Goal: Check status: Check status

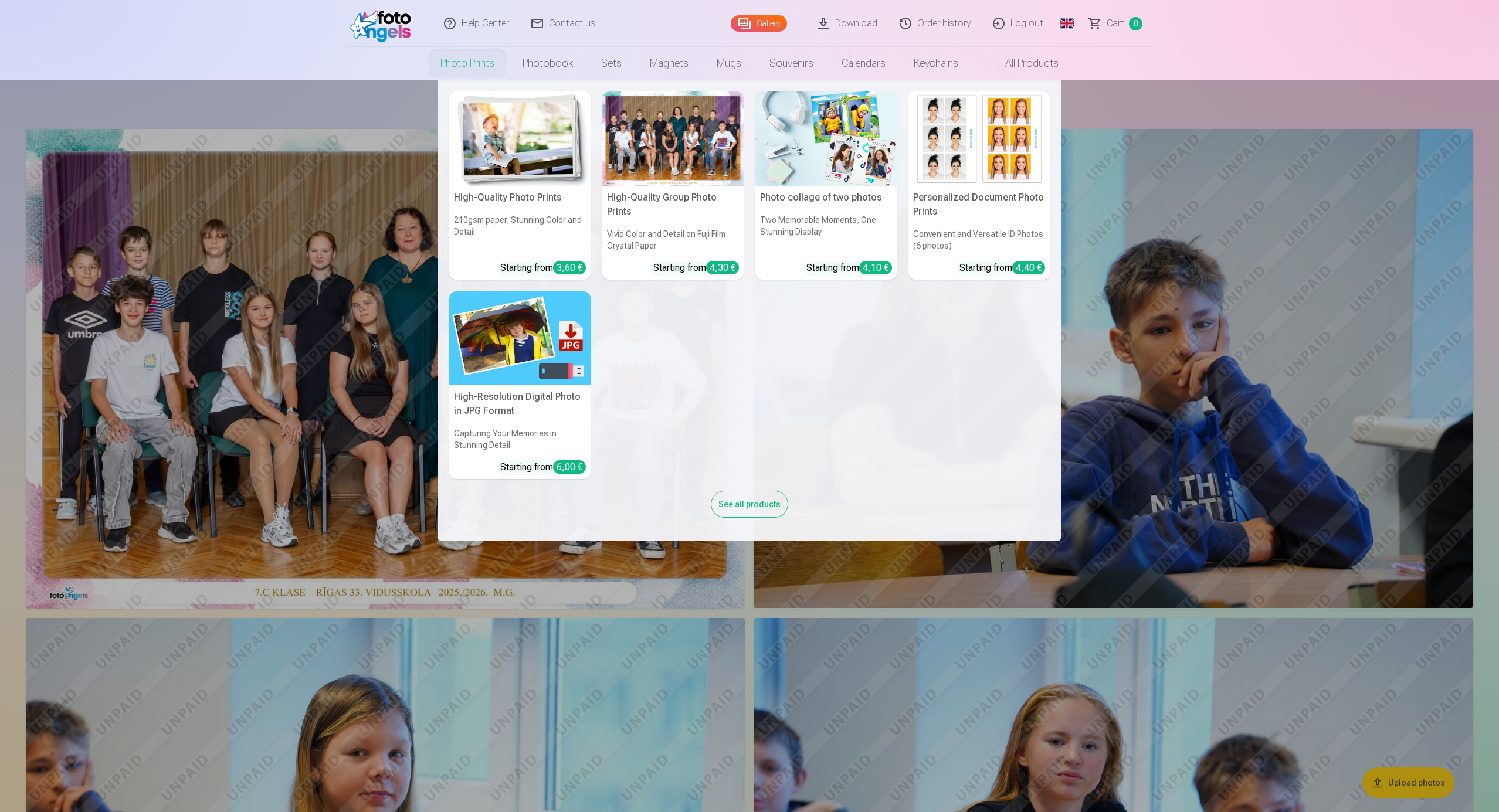
click at [488, 68] on link "Photo prints" at bounding box center [467, 63] width 82 height 33
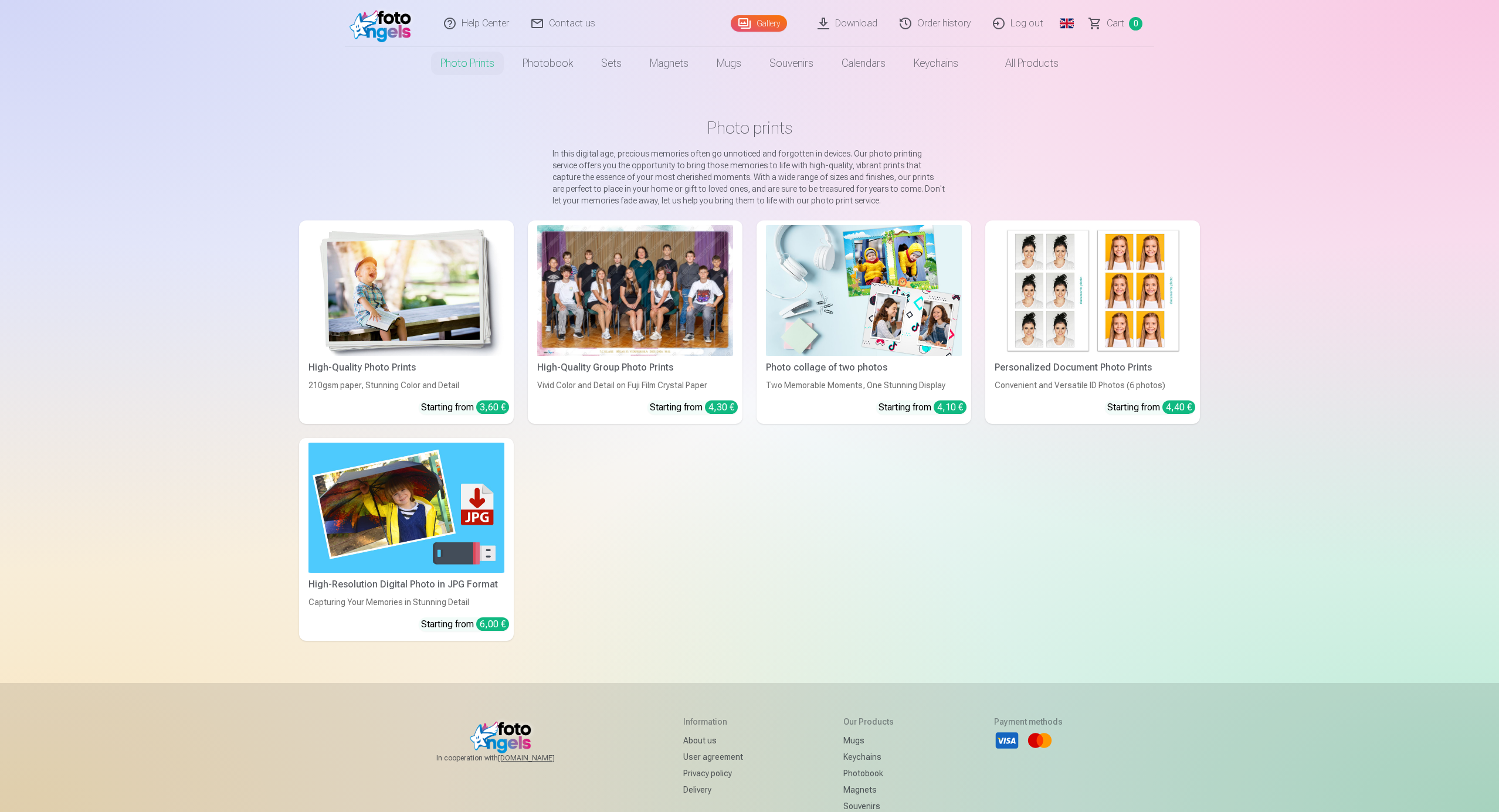
click at [423, 305] on img at bounding box center [406, 290] width 196 height 131
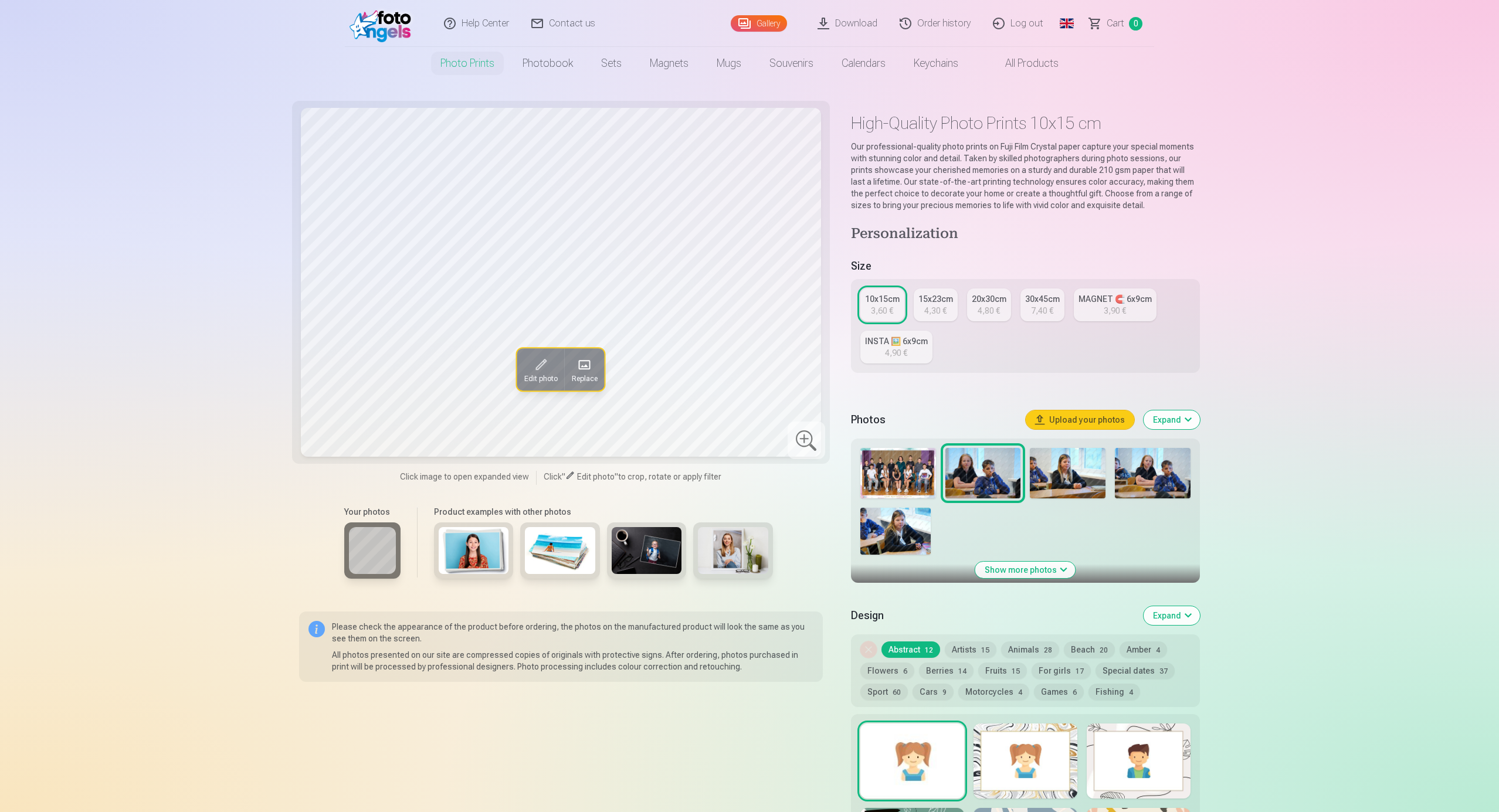
click at [902, 471] on img at bounding box center [898, 473] width 76 height 50
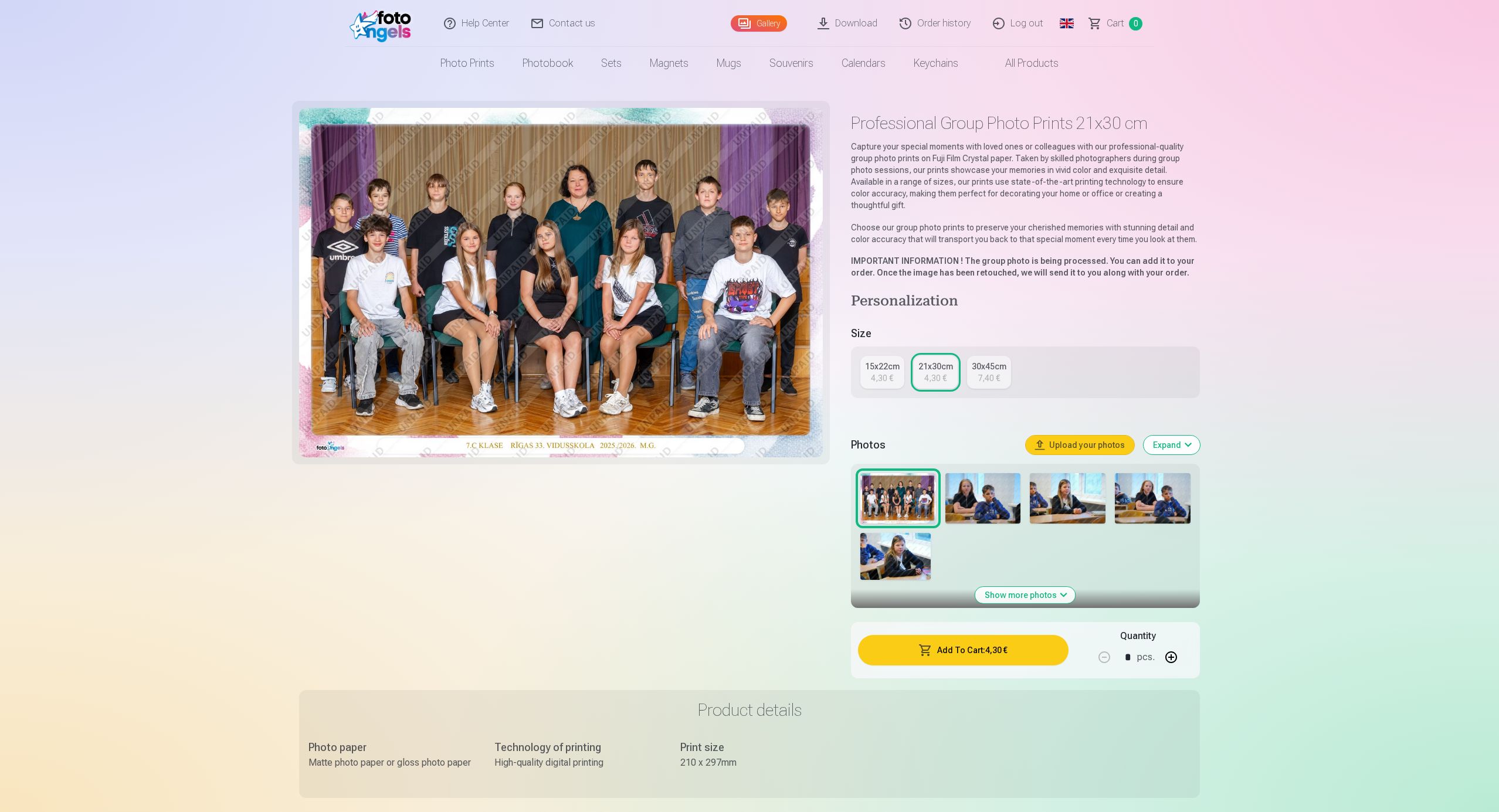
click at [956, 26] on link "Order history" at bounding box center [935, 23] width 93 height 47
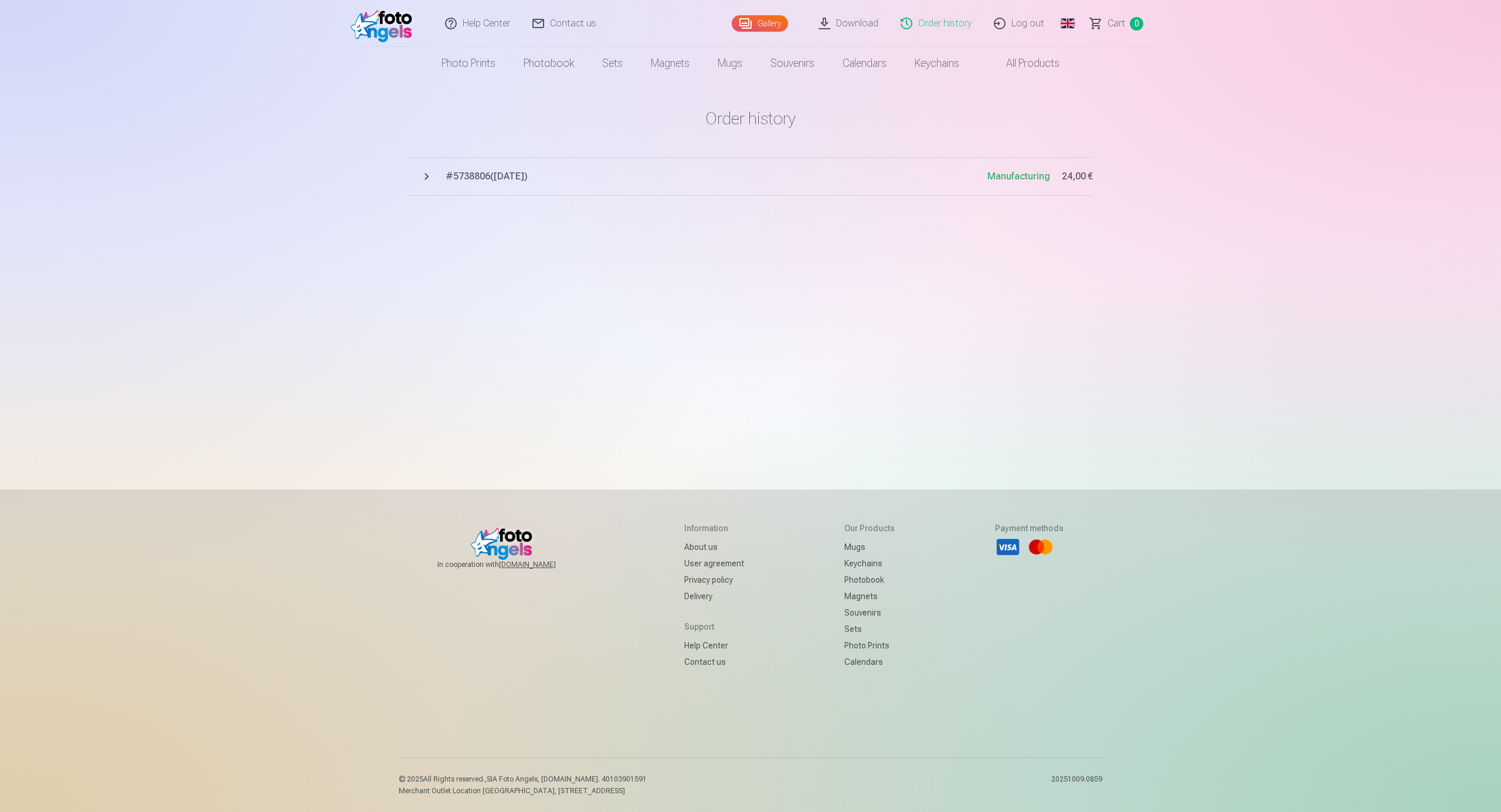
click at [475, 176] on span "# 5738806 ( 29.09.2025 )" at bounding box center [716, 177] width 541 height 14
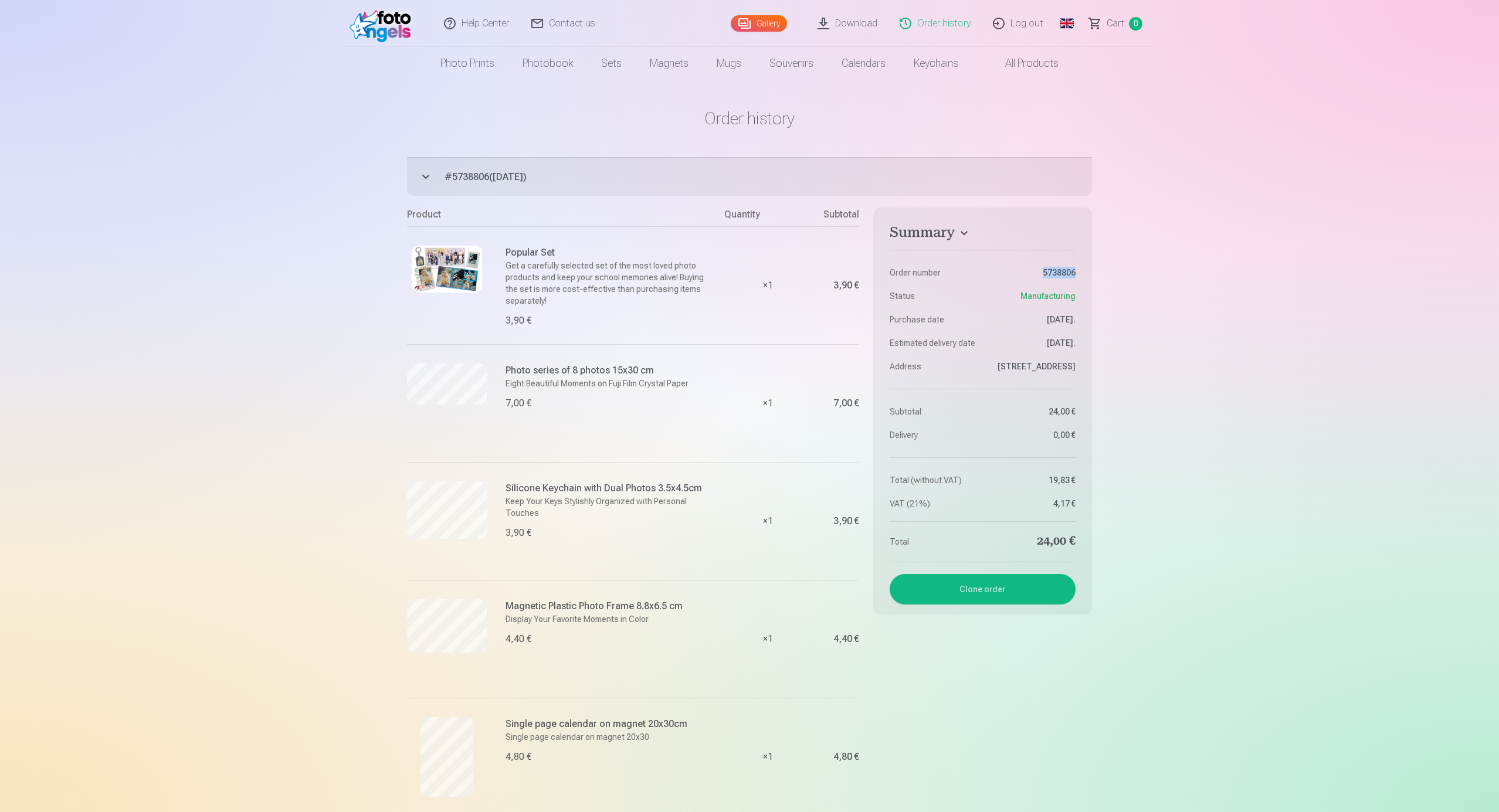
drag, startPoint x: 1035, startPoint y: 274, endPoint x: 1087, endPoint y: 273, distance: 52.0
click at [1087, 273] on aside "Summary Order number 5738806 Status Manufacturing Purchase date 29.09.2025. Est…" at bounding box center [983, 410] width 219 height 406
copy dd "5738806"
click at [1039, 265] on dl "Order number 5738806 Status Manufacturing Purchase date 29.09.2025. Estimated d…" at bounding box center [982, 377] width 186 height 265
drag, startPoint x: 1039, startPoint y: 272, endPoint x: 1097, endPoint y: 272, distance: 58.0
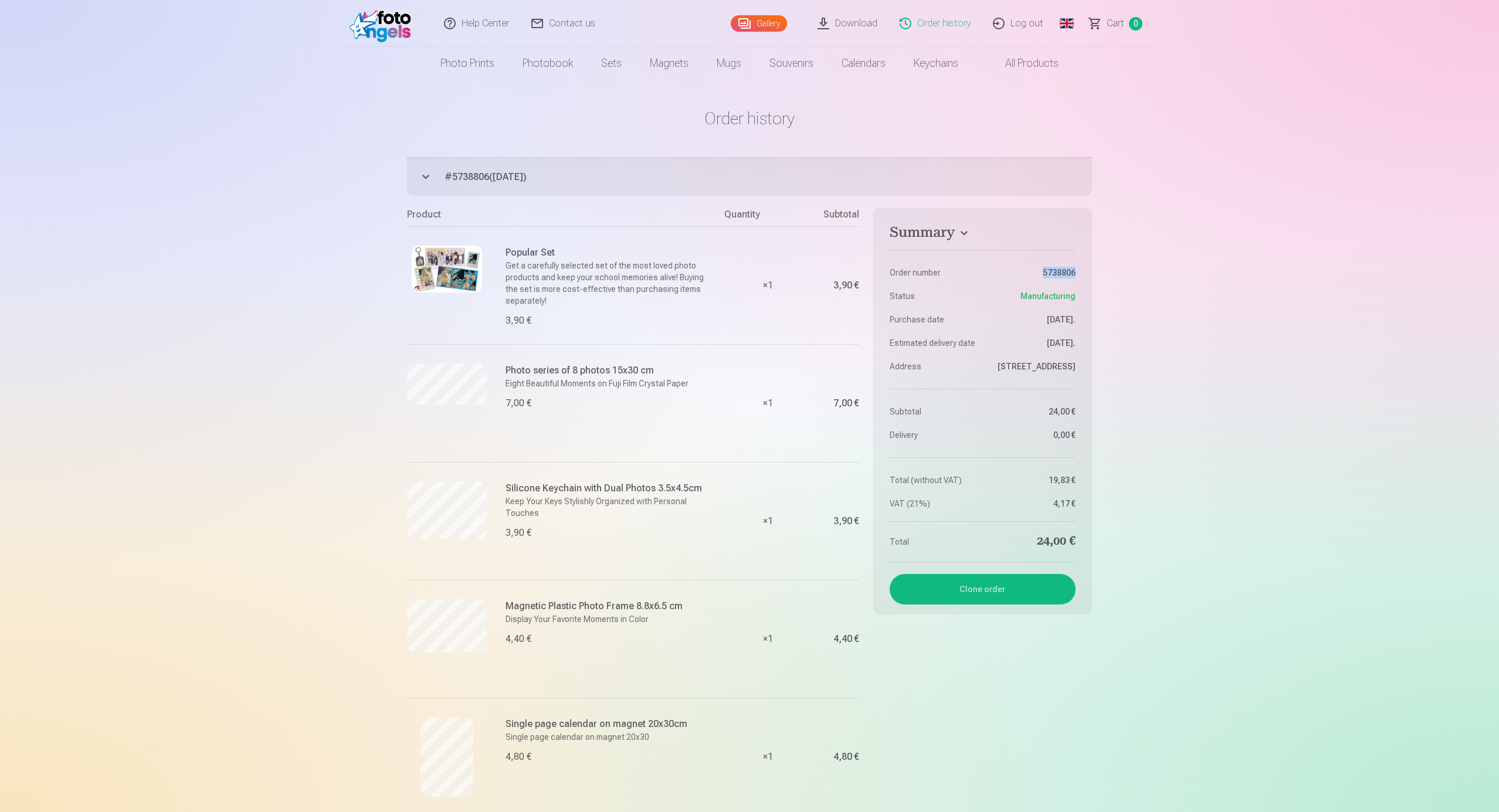
click at [1097, 272] on div "Order history # 5738806 ( 29.09.2025 ) Manufacturing 24,00 € Summary Order numb…" at bounding box center [750, 597] width 704 height 1194
copy dd "5738806"
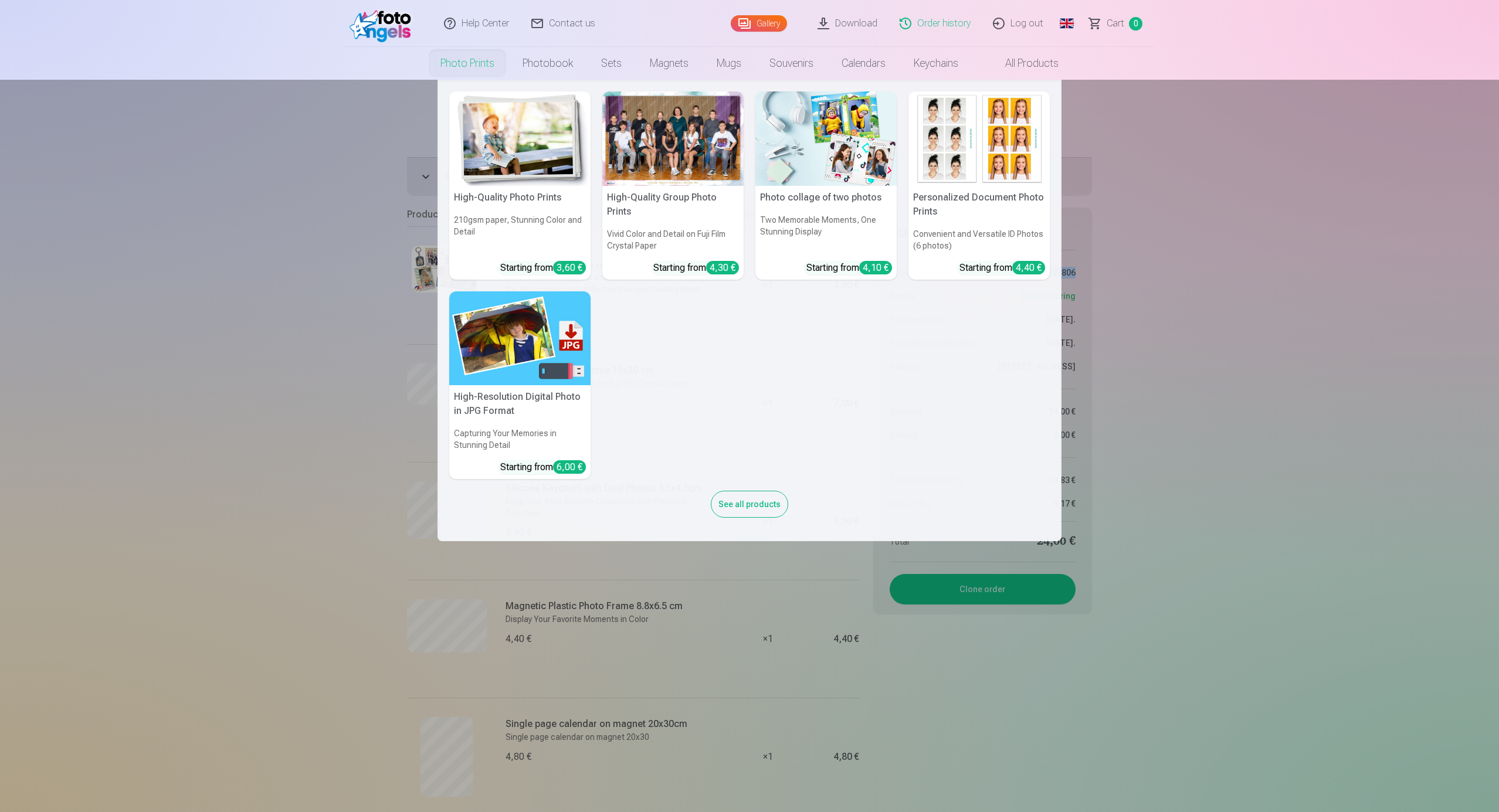
click at [454, 60] on link "Photo prints" at bounding box center [467, 63] width 82 height 33
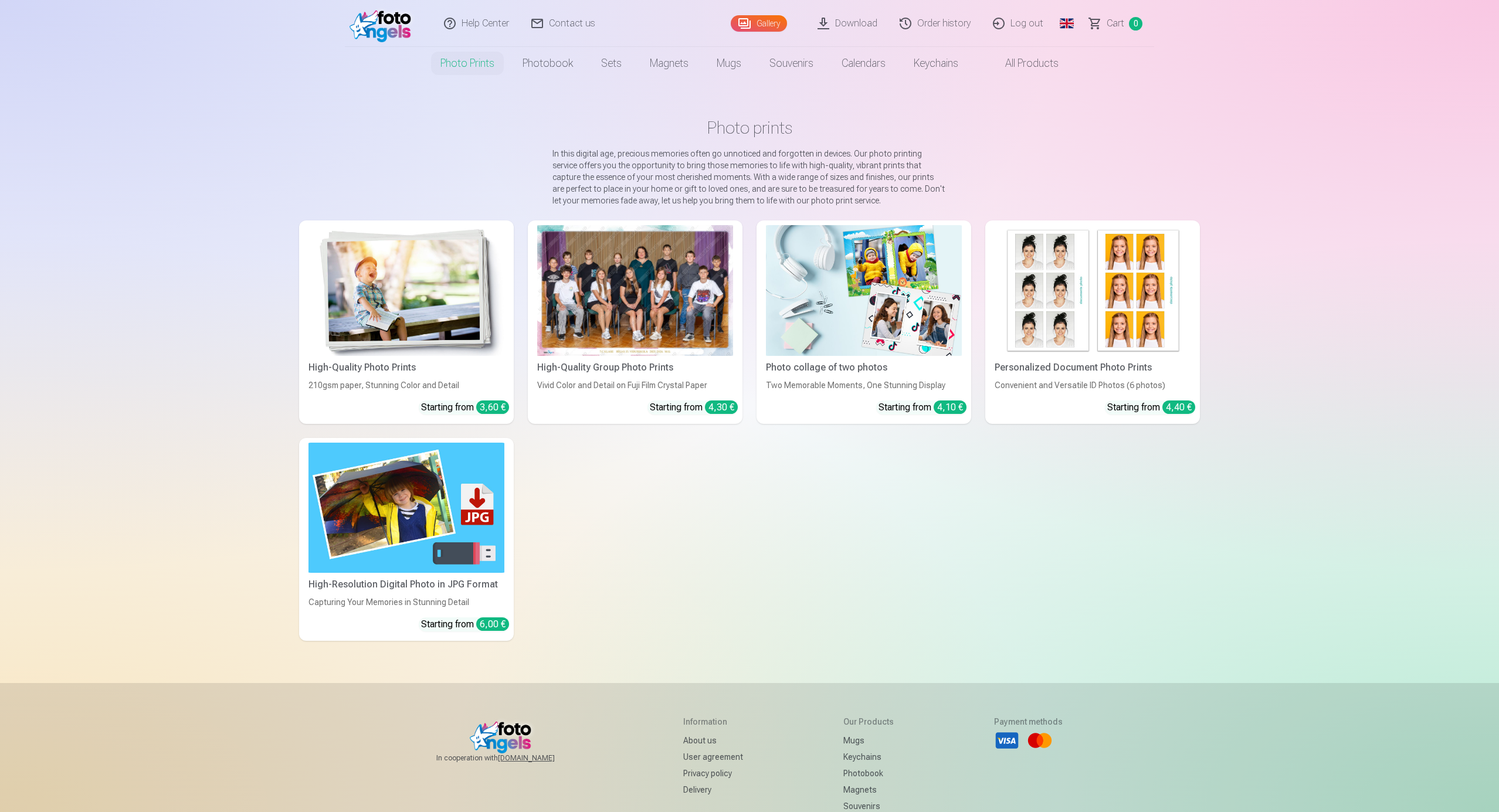
click at [381, 300] on img at bounding box center [406, 290] width 196 height 131
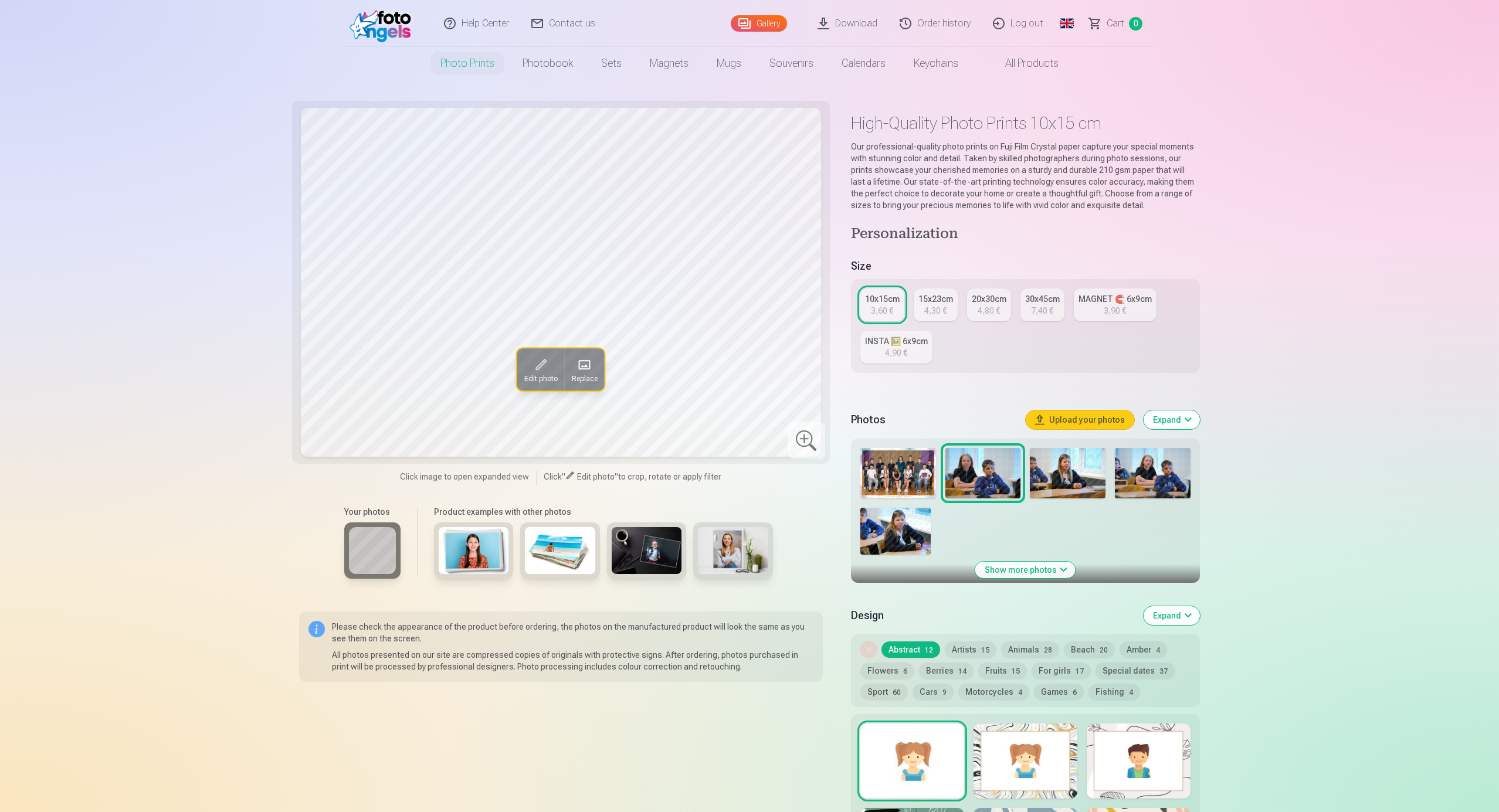
click at [1069, 477] on img at bounding box center [1067, 473] width 76 height 50
click at [1149, 475] on img at bounding box center [1152, 473] width 76 height 50
click at [883, 531] on img at bounding box center [896, 531] width 70 height 47
click at [991, 474] on img at bounding box center [983, 473] width 76 height 50
